Goal: Task Accomplishment & Management: Manage account settings

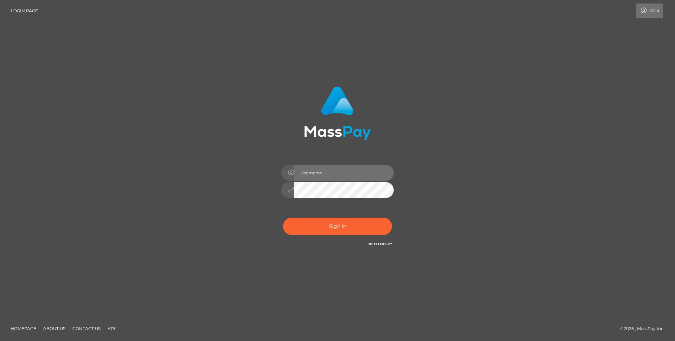
click at [324, 169] on input "text" at bounding box center [344, 173] width 100 height 16
click at [330, 173] on input "text" at bounding box center [344, 173] width 100 height 16
click at [427, 177] on div "Sign in" at bounding box center [338, 167] width 185 height 172
click at [342, 175] on input "text" at bounding box center [344, 173] width 100 height 16
paste input "anna.fanvue"
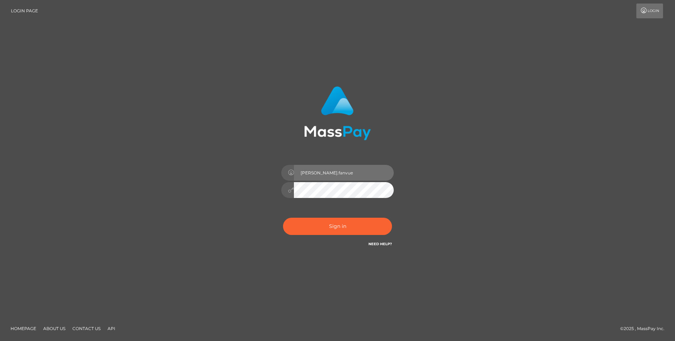
type input "anna.fanvue"
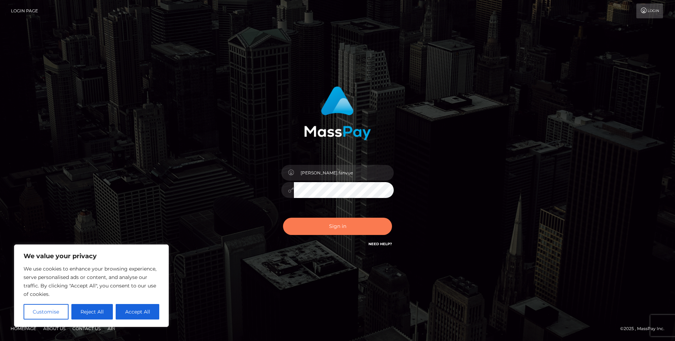
click at [338, 227] on button "Sign in" at bounding box center [337, 225] width 109 height 17
click at [96, 315] on button "Reject All" at bounding box center [92, 311] width 42 height 15
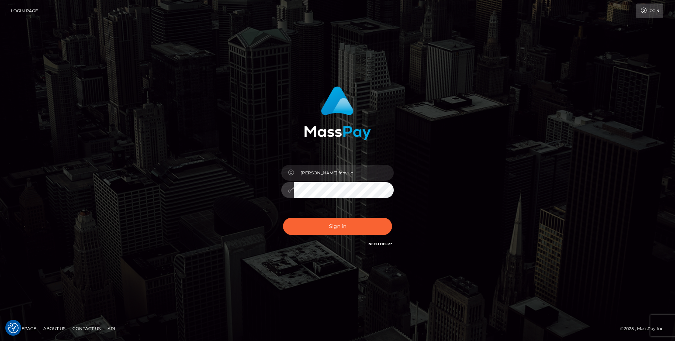
click at [259, 189] on div "anna.fanvue Sign in" at bounding box center [338, 167] width 185 height 172
click at [0, 340] on com-1password-button at bounding box center [0, 341] width 0 height 0
click at [459, 185] on div "anna.fanvue Sign in" at bounding box center [337, 170] width 401 height 179
click at [233, 184] on div "anna.fanvue Sign in" at bounding box center [337, 170] width 401 height 179
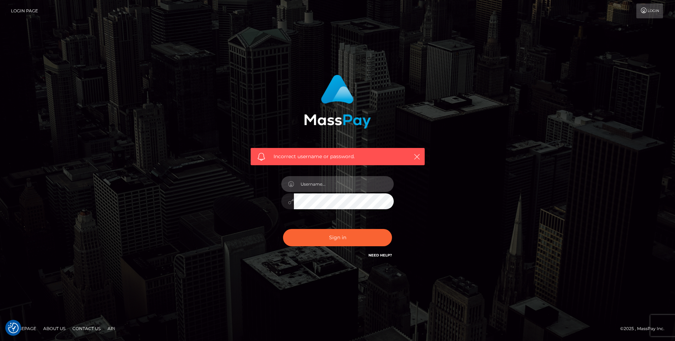
click at [323, 189] on input "text" at bounding box center [344, 184] width 100 height 16
type input "[PERSON_NAME].fanvue"
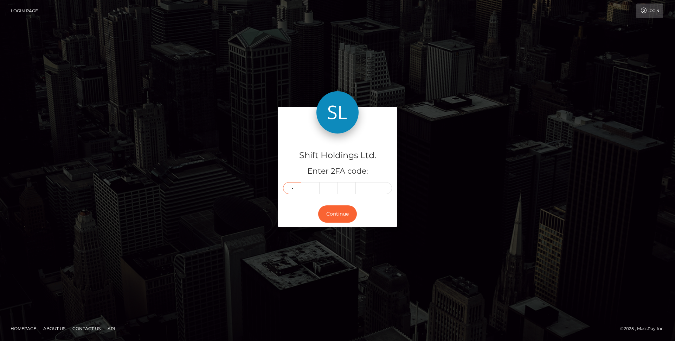
type input "1"
type input "8"
type input "2"
type input "3"
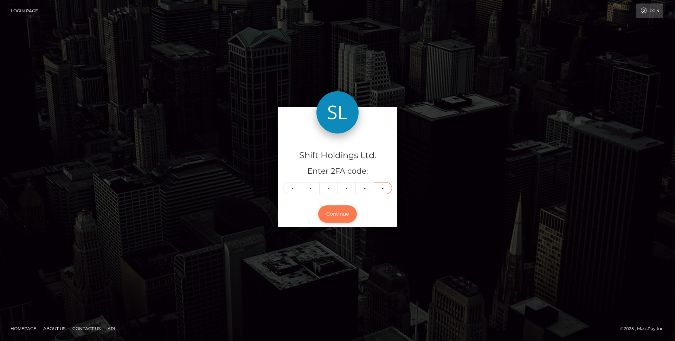
type input "7"
click at [341, 212] on button "Continue" at bounding box center [337, 213] width 39 height 17
